Goal: Check status: Check status

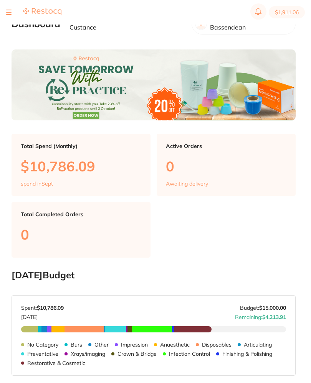
click at [9, 8] on div at bounding box center [8, 12] width 5 height 9
click at [10, 12] on div at bounding box center [8, 12] width 5 height 9
click at [7, 12] on button at bounding box center [8, 12] width 5 height 1
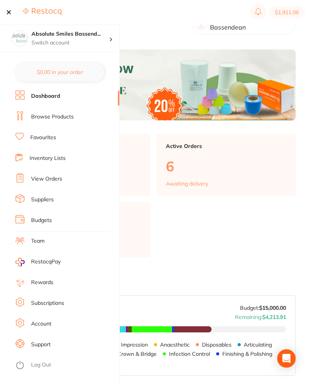
click at [53, 176] on link "View Orders" at bounding box center [46, 179] width 31 height 8
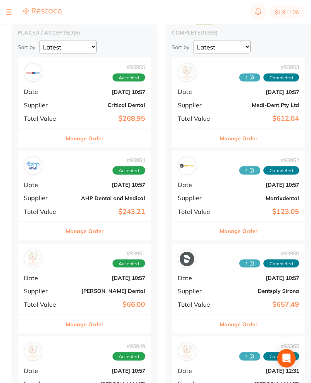
scroll to position [50, 0]
click at [69, 190] on div "# 93954 Accepted Date [DATE] 10:57 Supplier AHP Dental and Medical Total Value …" at bounding box center [85, 185] width 134 height 71
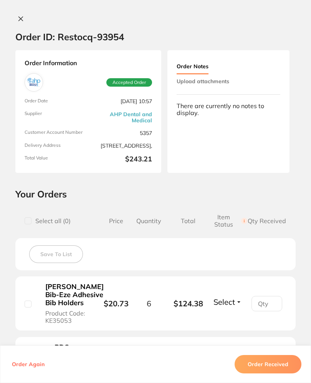
click at [222, 77] on button "Upload attachments" at bounding box center [203, 81] width 53 height 14
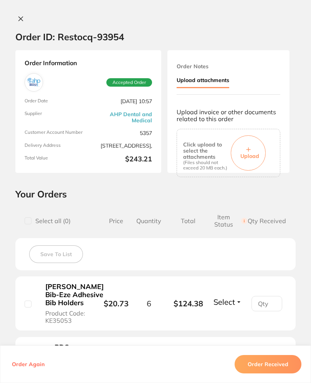
click at [253, 141] on button "Upload" at bounding box center [248, 153] width 35 height 35
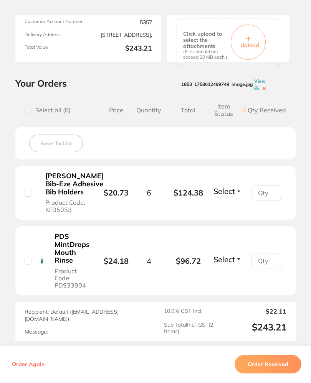
scroll to position [112, 0]
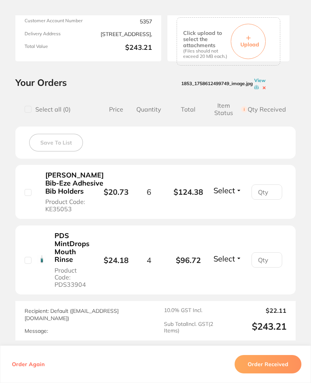
click at [228, 195] on span "Select" at bounding box center [223, 191] width 21 height 10
click at [233, 184] on span "Back Order" at bounding box center [227, 184] width 23 height 0
click at [233, 264] on span "Select" at bounding box center [223, 259] width 21 height 10
click at [236, 293] on li "PDS MintDrops Mouth Rinse Product Code: PDS33904 $24.18 4 $96.72 Select Receive…" at bounding box center [155, 260] width 280 height 69
click at [226, 264] on span "Select" at bounding box center [223, 259] width 21 height 10
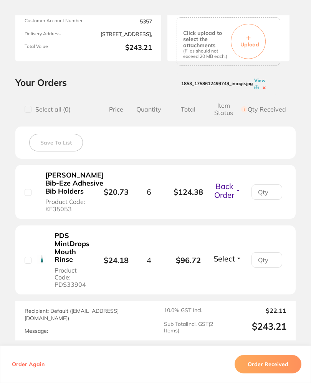
click at [233, 252] on span "Received" at bounding box center [228, 252] width 20 height 0
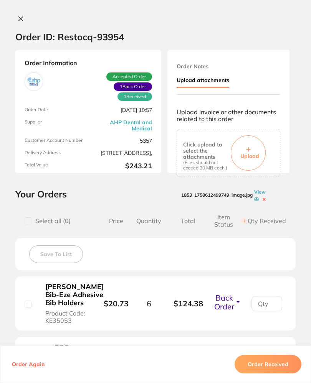
scroll to position [0, 0]
click at [20, 17] on icon at bounding box center [21, 19] width 4 height 4
